Goal: Participate in discussion

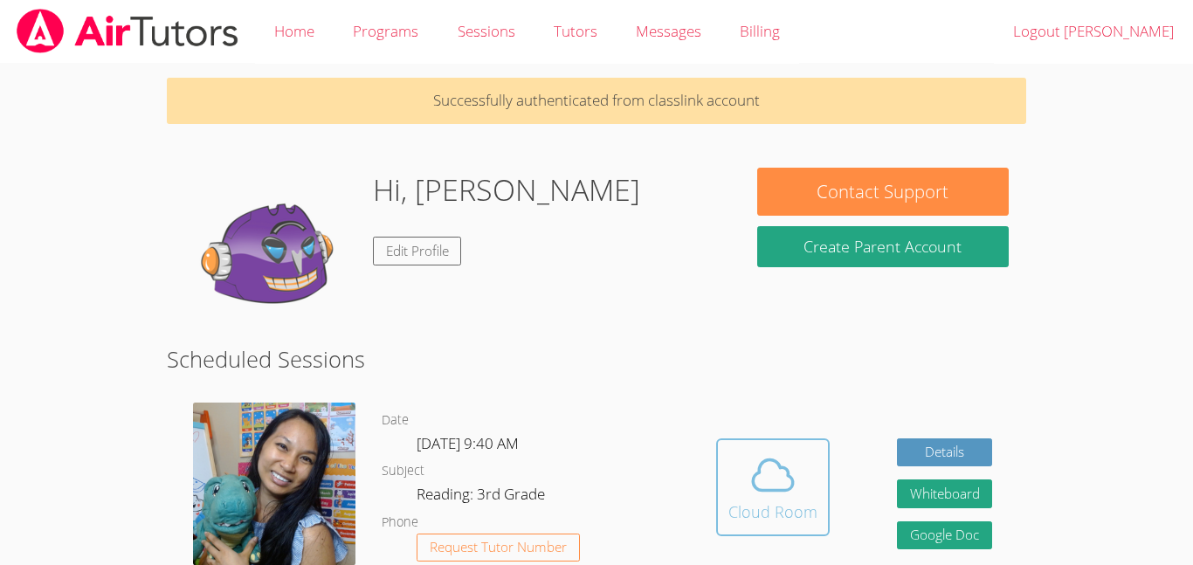
click at [749, 487] on icon at bounding box center [773, 475] width 49 height 49
click at [733, 495] on span at bounding box center [773, 475] width 89 height 49
click at [786, 501] on div "Cloud Room" at bounding box center [773, 512] width 89 height 24
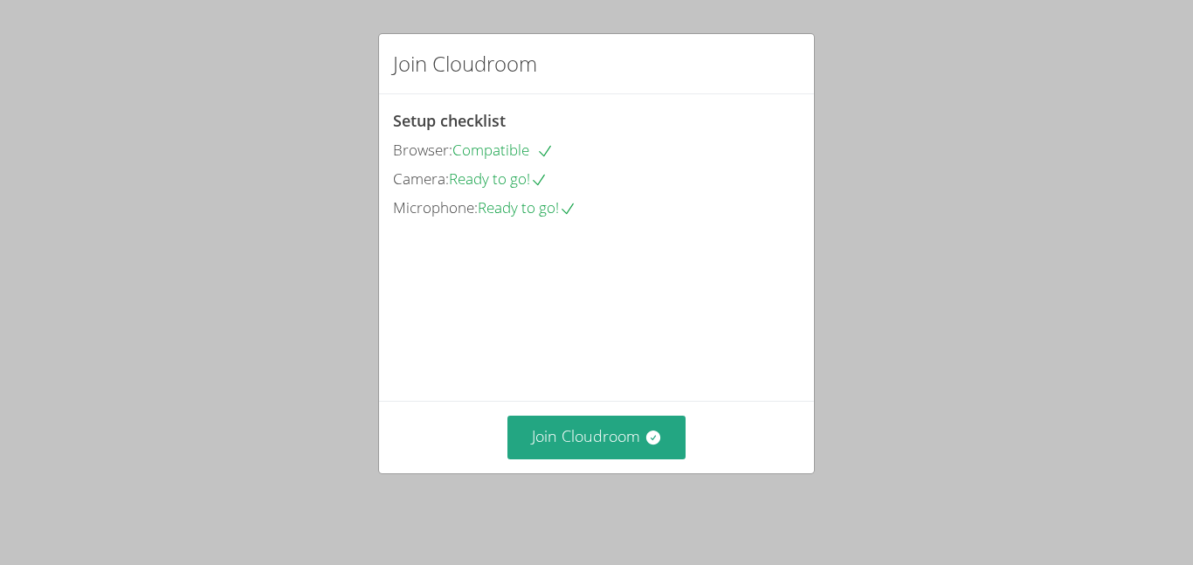
drag, startPoint x: 803, startPoint y: 379, endPoint x: 810, endPoint y: 363, distance: 17.2
click at [810, 363] on div "Setup checklist Browser: Compatible Camera: Ready to go! Microphone: Ready to g…" at bounding box center [596, 247] width 435 height 307
drag, startPoint x: 717, startPoint y: 395, endPoint x: 742, endPoint y: 418, distance: 33.4
click at [0, 0] on div "Setup checklist Browser: Compatible Camera: Ready to go! Microphone: Ready to g…" at bounding box center [0, 0] width 0 height 0
click at [659, 446] on icon at bounding box center [653, 437] width 17 height 17
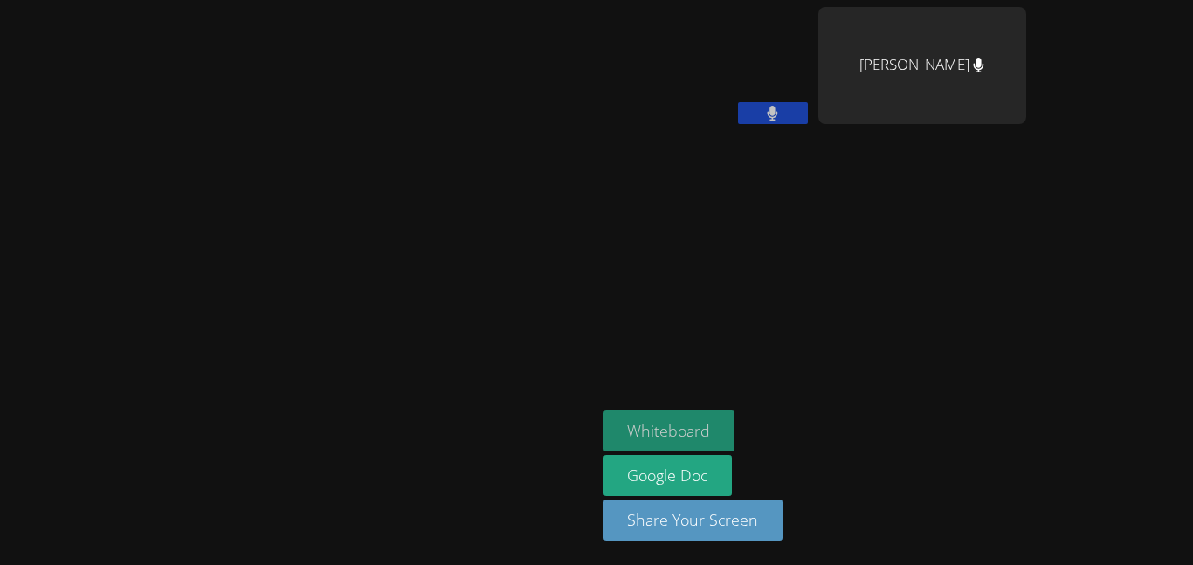
click at [736, 432] on button "Whiteboard" at bounding box center [670, 431] width 132 height 41
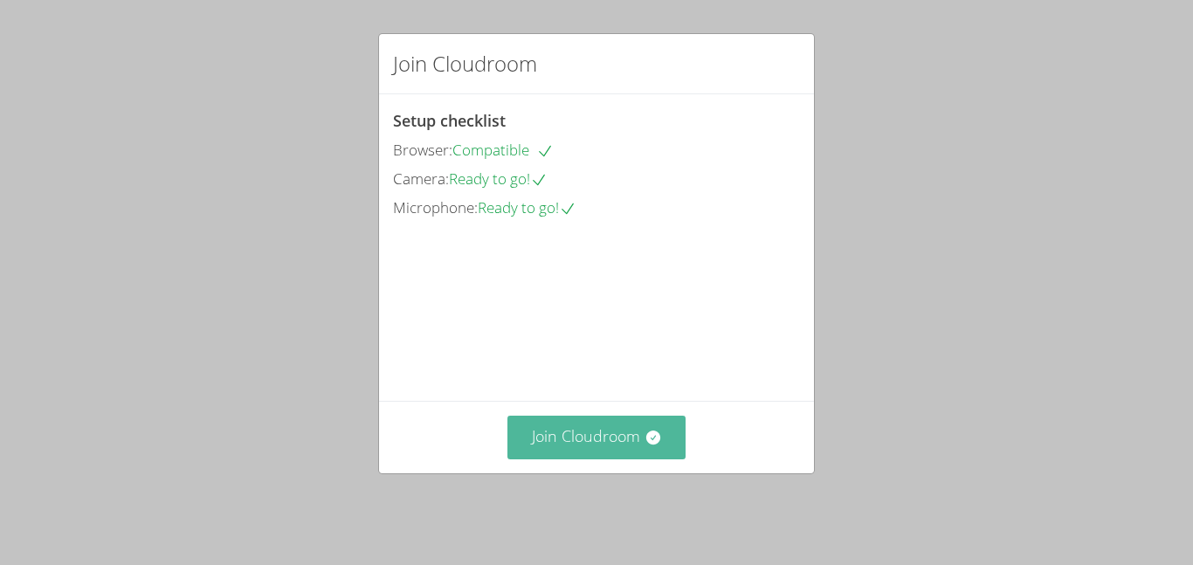
click at [658, 439] on icon at bounding box center [653, 437] width 17 height 17
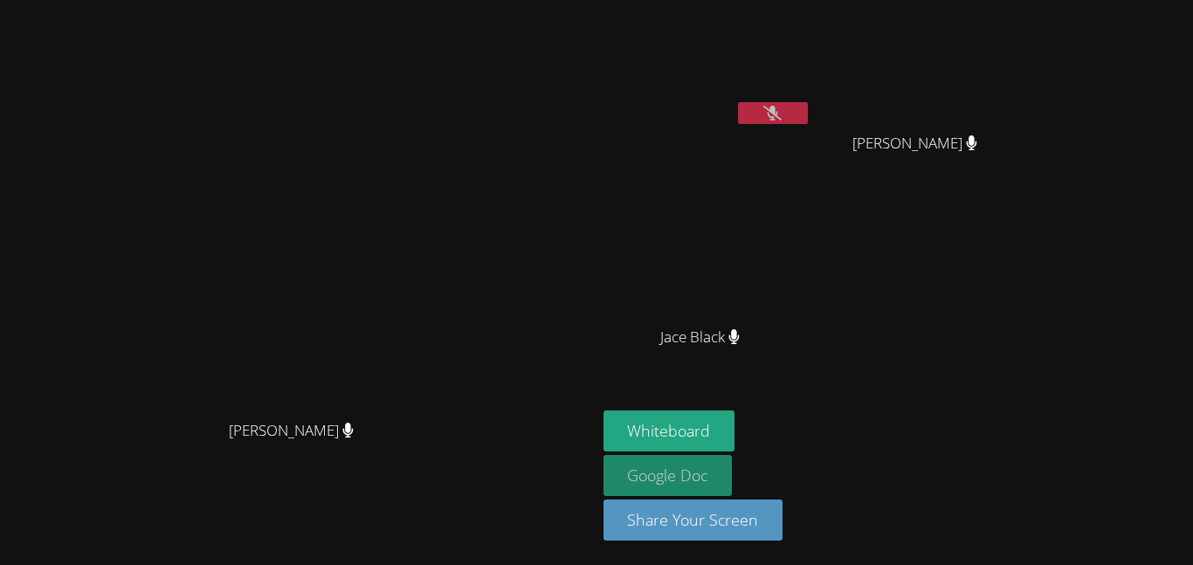
click at [733, 455] on link "Google Doc" at bounding box center [668, 475] width 129 height 41
click at [1026, 69] on video at bounding box center [923, 65] width 208 height 117
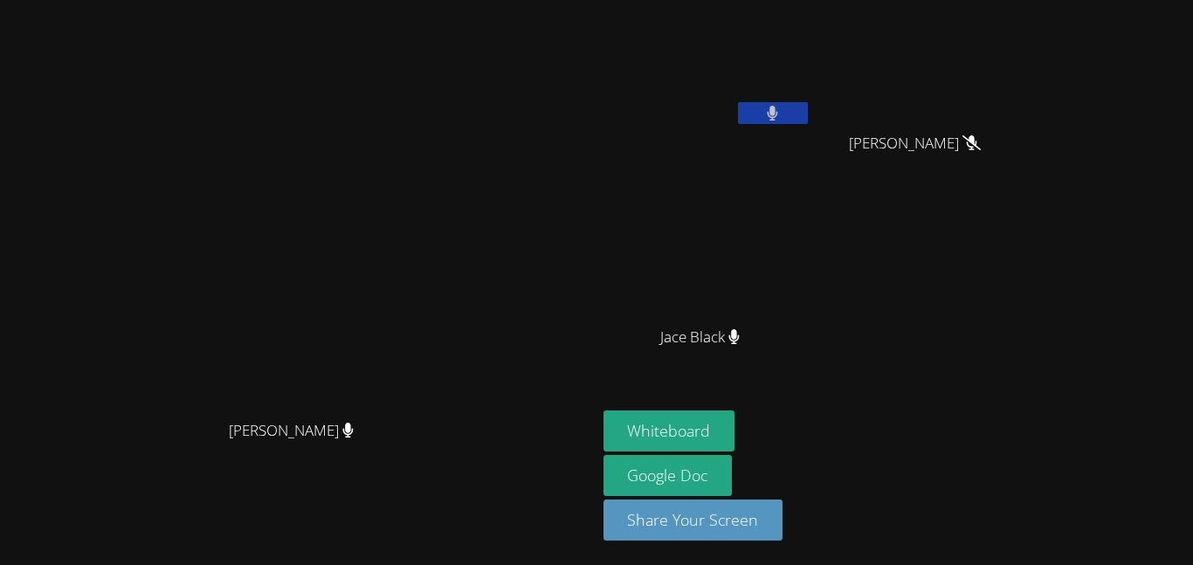
click at [981, 138] on icon at bounding box center [972, 142] width 18 height 15
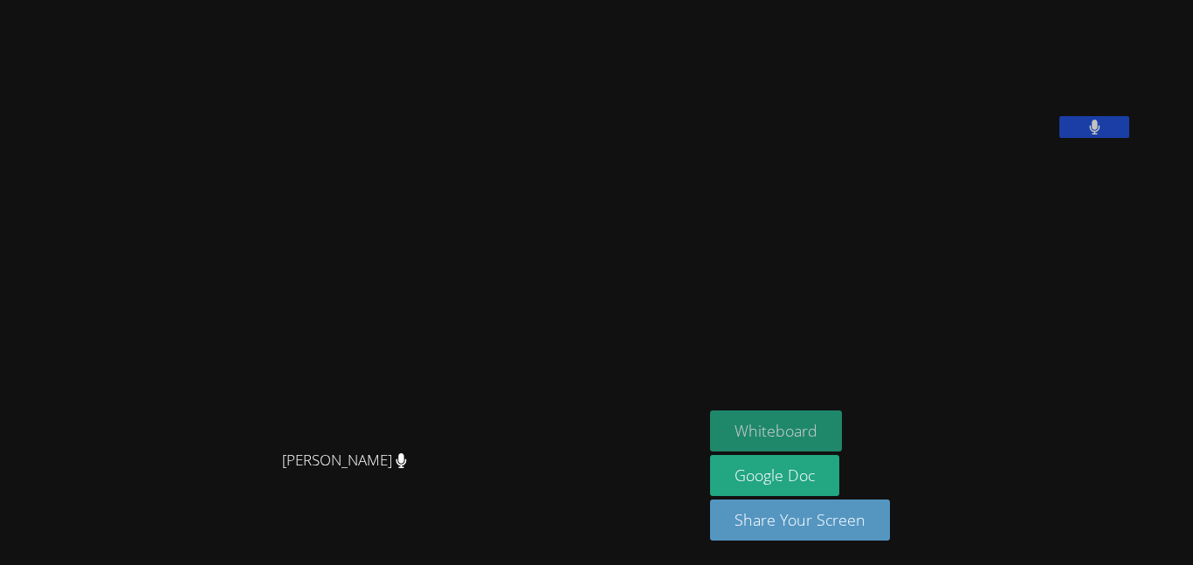
click at [842, 427] on button "Whiteboard" at bounding box center [776, 431] width 132 height 41
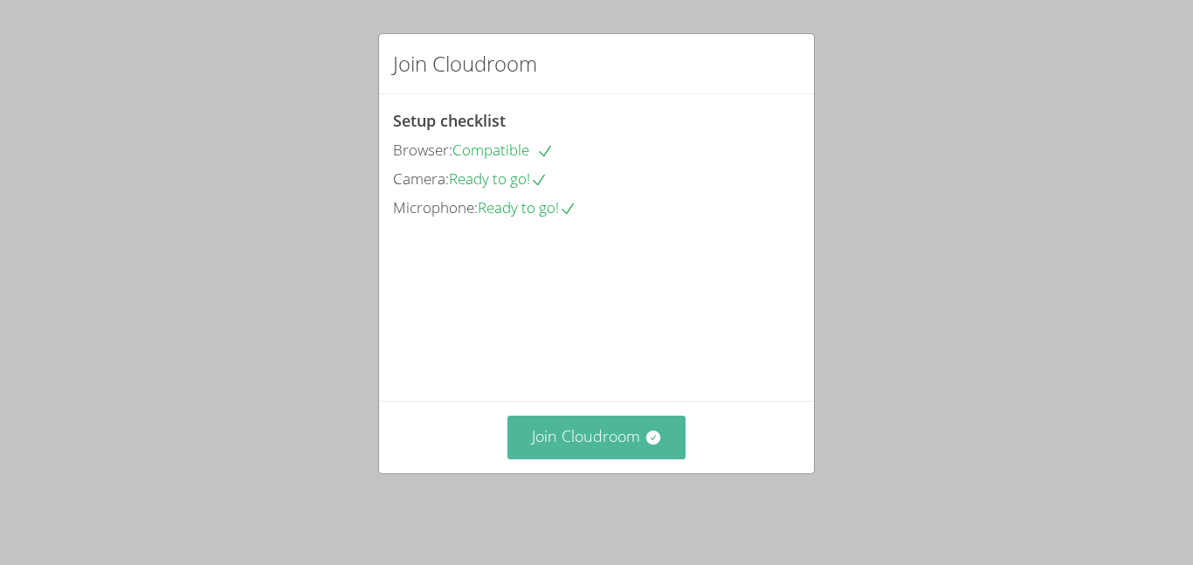
click at [556, 447] on button "Join Cloudroom" at bounding box center [597, 437] width 179 height 43
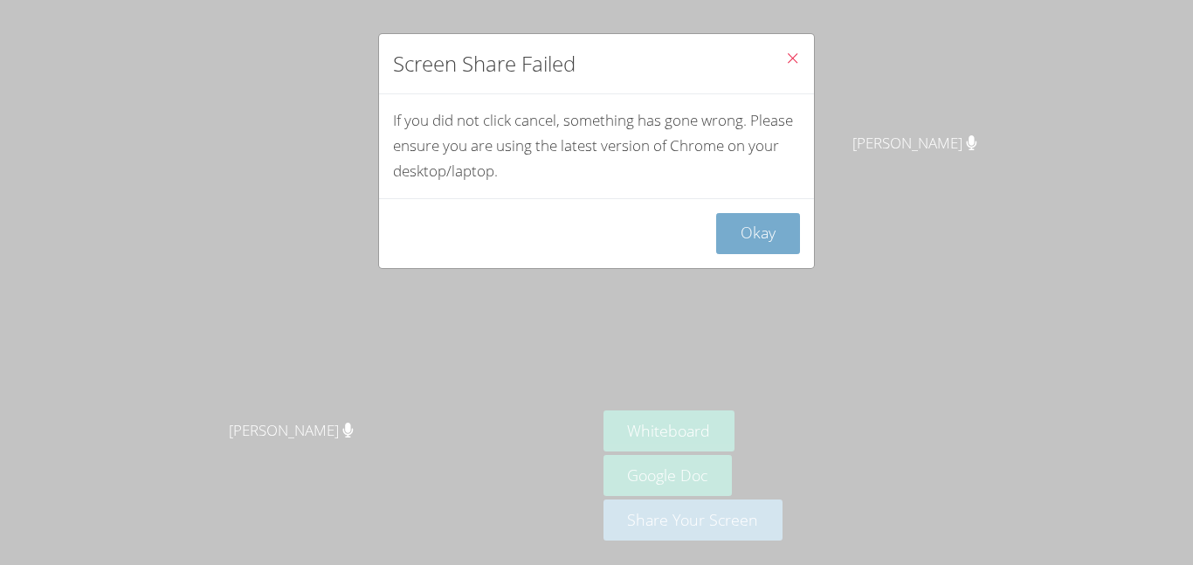
click at [778, 226] on button "Okay" at bounding box center [758, 233] width 84 height 41
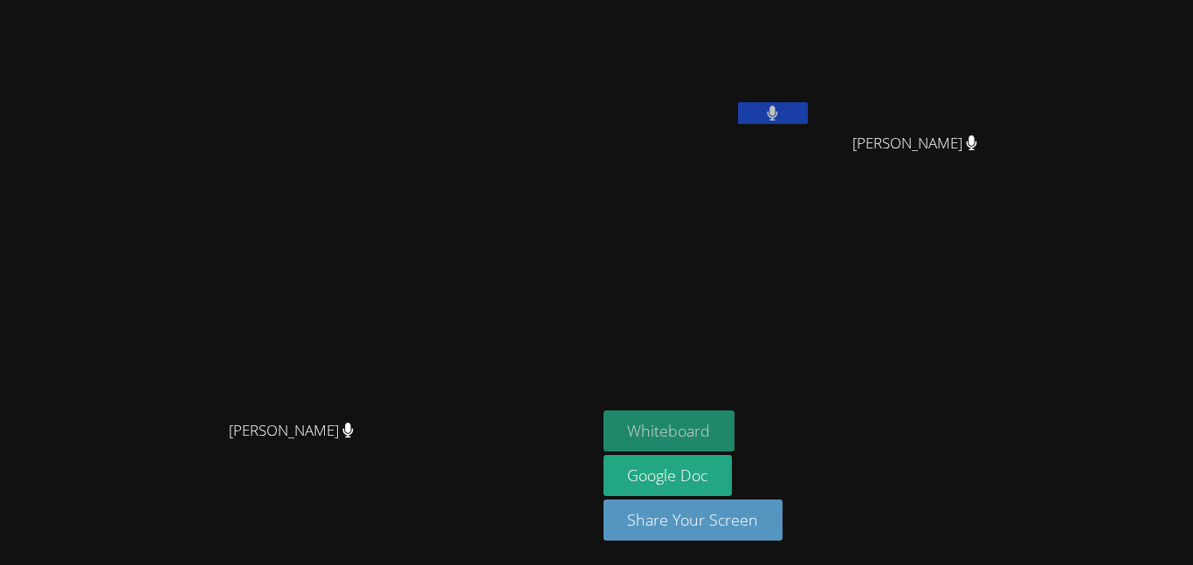
click at [736, 427] on button "Whiteboard" at bounding box center [670, 431] width 132 height 41
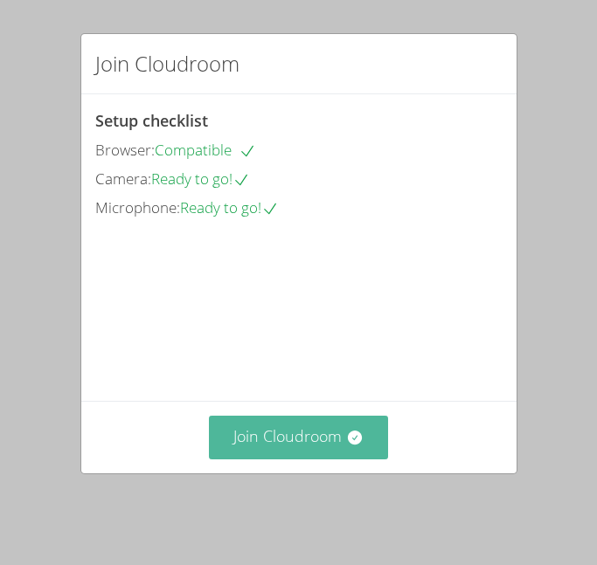
click at [240, 446] on button "Join Cloudroom" at bounding box center [298, 437] width 179 height 43
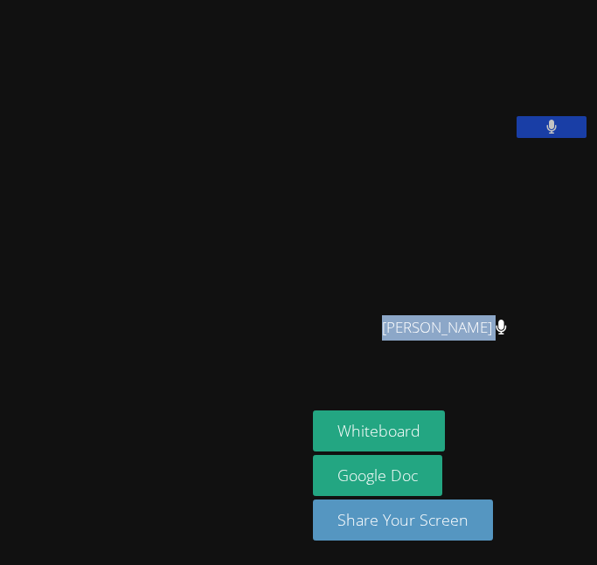
drag, startPoint x: 240, startPoint y: 446, endPoint x: -287, endPoint y: 296, distance: 547.6
click at [0, 296] on html "[PERSON_NAME] [PERSON_NAME] [PERSON_NAME] [PERSON_NAME] Whiteboard Google Doc S…" at bounding box center [298, 282] width 597 height 565
drag, startPoint x: 220, startPoint y: 56, endPoint x: -127, endPoint y: 35, distance: 347.5
click at [0, 35] on html "[PERSON_NAME] [PERSON_NAME] [PERSON_NAME] [PERSON_NAME] Whiteboard Google Doc S…" at bounding box center [298, 282] width 597 height 565
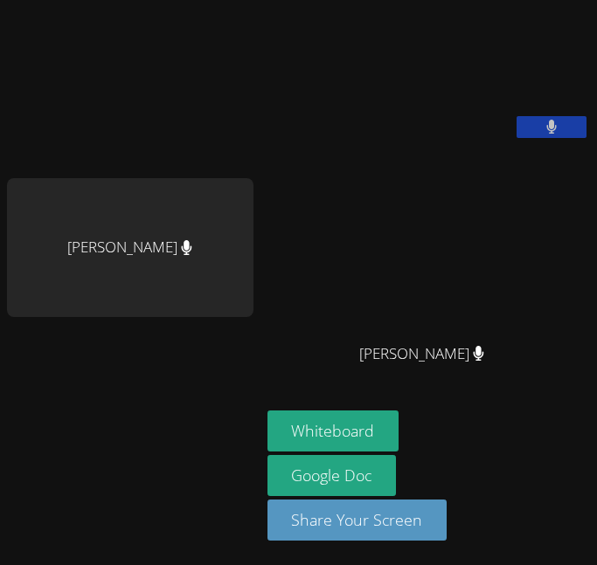
drag, startPoint x: 50, startPoint y: 66, endPoint x: -20, endPoint y: 46, distance: 72.5
click at [0, 46] on html "[PERSON_NAME] [PERSON_NAME] [PERSON_NAME] [PERSON_NAME] Whiteboard Google Doc S…" at bounding box center [298, 282] width 597 height 565
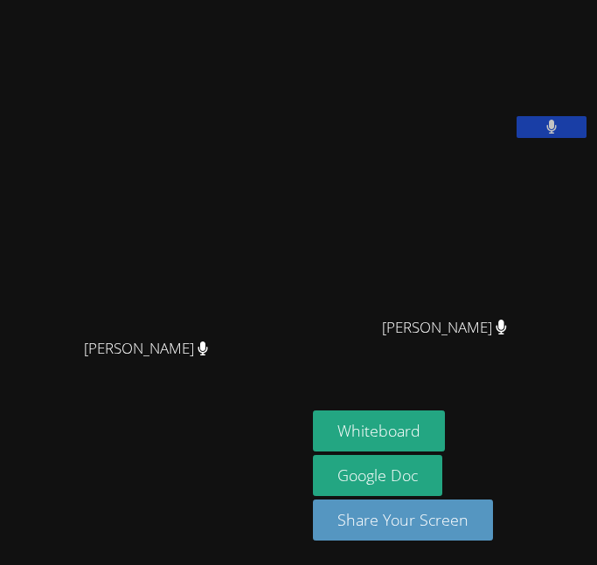
drag, startPoint x: 66, startPoint y: 118, endPoint x: -40, endPoint y: 89, distance: 109.6
click at [0, 89] on html "[PERSON_NAME] [PERSON_NAME] [PERSON_NAME] [PERSON_NAME] [PERSON_NAME] Whiteboar…" at bounding box center [298, 282] width 597 height 565
drag, startPoint x: 238, startPoint y: 384, endPoint x: -63, endPoint y: 338, distance: 303.9
click at [0, 338] on html "[PERSON_NAME] [PERSON_NAME] [PERSON_NAME] [PERSON_NAME] [PERSON_NAME] Whiteboar…" at bounding box center [298, 282] width 597 height 565
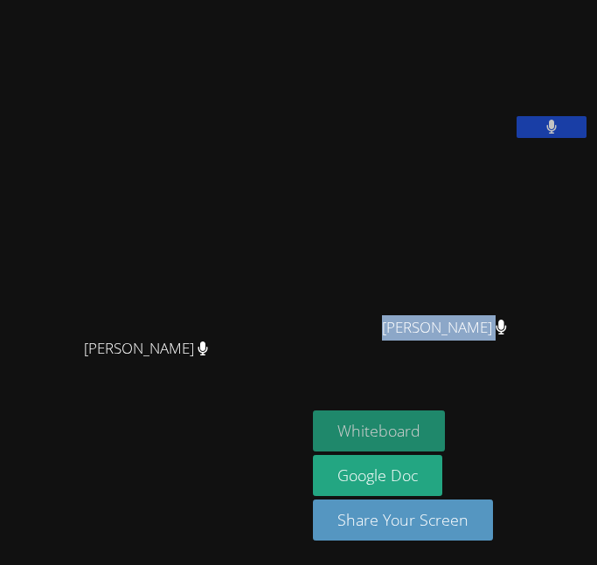
click at [404, 433] on button "Whiteboard" at bounding box center [379, 431] width 132 height 41
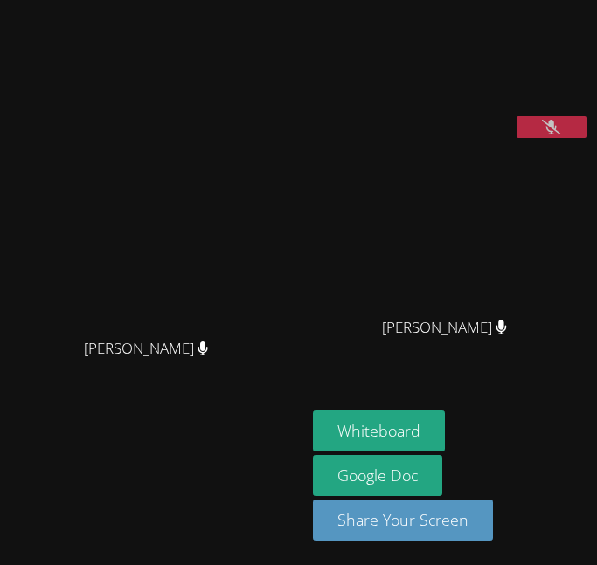
drag, startPoint x: 91, startPoint y: 75, endPoint x: -33, endPoint y: 62, distance: 124.7
click at [0, 62] on html "[PERSON_NAME] [PERSON_NAME] [PERSON_NAME] [PERSON_NAME] [PERSON_NAME] Whiteboar…" at bounding box center [298, 282] width 597 height 565
click at [535, 138] on button at bounding box center [551, 127] width 70 height 22
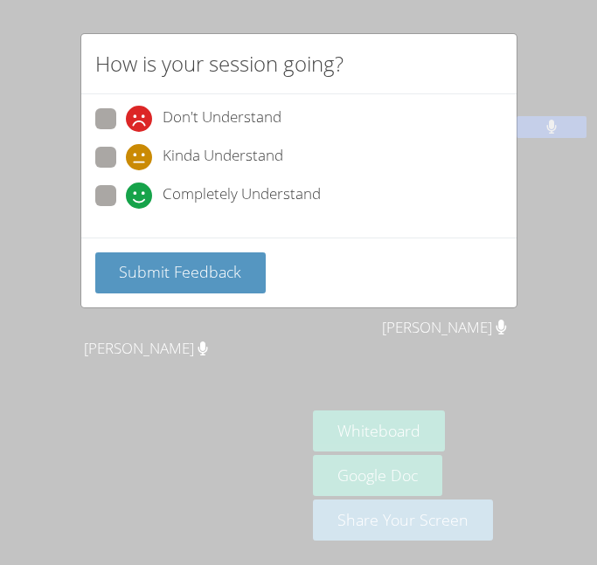
click at [218, 189] on span "Completely Understand" at bounding box center [241, 196] width 158 height 26
click at [141, 189] on input "Completely Understand" at bounding box center [133, 192] width 15 height 15
radio input "true"
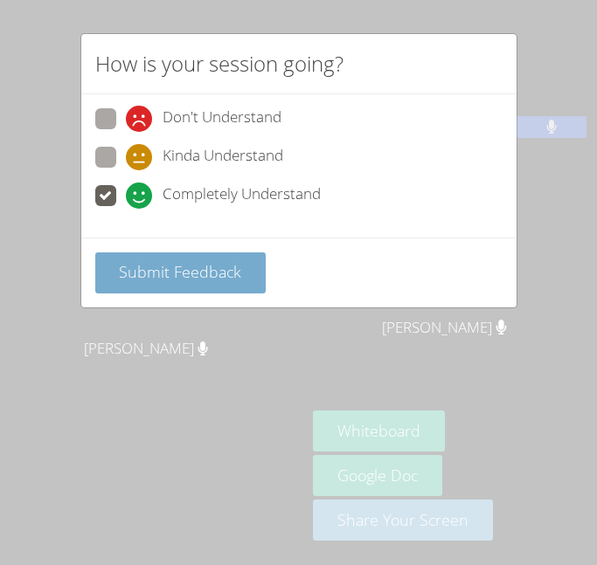
click at [110, 273] on button "Submit Feedback" at bounding box center [180, 272] width 171 height 41
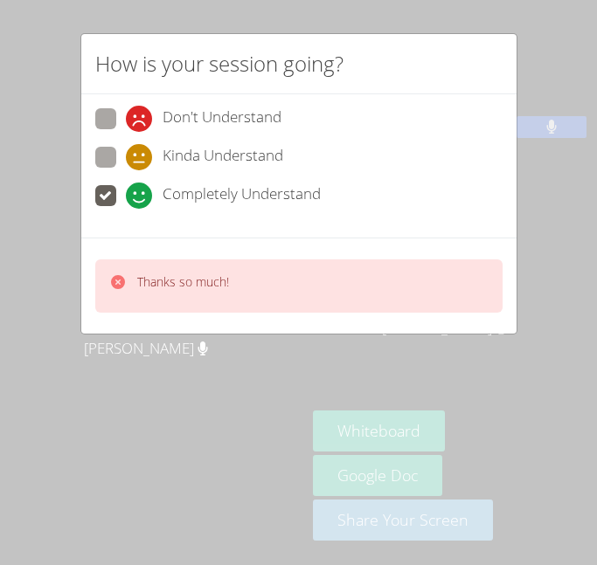
click at [149, 281] on p "Thanks so much!" at bounding box center [183, 281] width 92 height 17
